Goal: Information Seeking & Learning: Learn about a topic

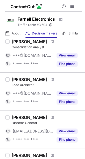
scroll to position [355, 0]
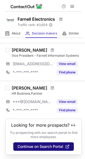
click at [34, 146] on span "Continue on Search Portal" at bounding box center [40, 146] width 46 height 4
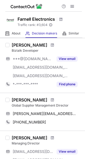
scroll to position [122, 0]
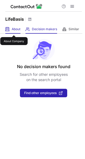
click at [14, 30] on span "About" at bounding box center [16, 29] width 9 height 4
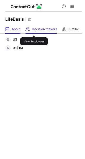
click at [34, 31] on span "Decision makers" at bounding box center [44, 29] width 25 height 4
